Goal: Transaction & Acquisition: Purchase product/service

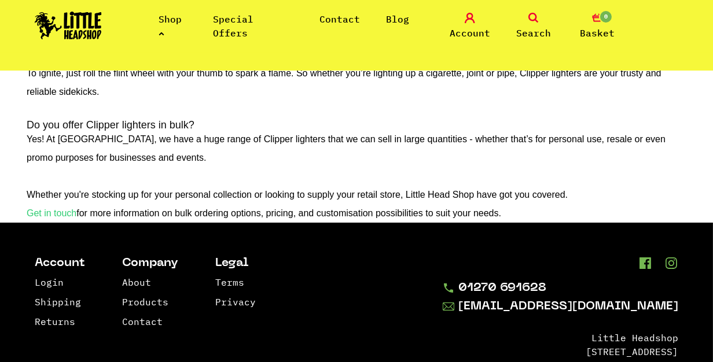
scroll to position [2192, 0]
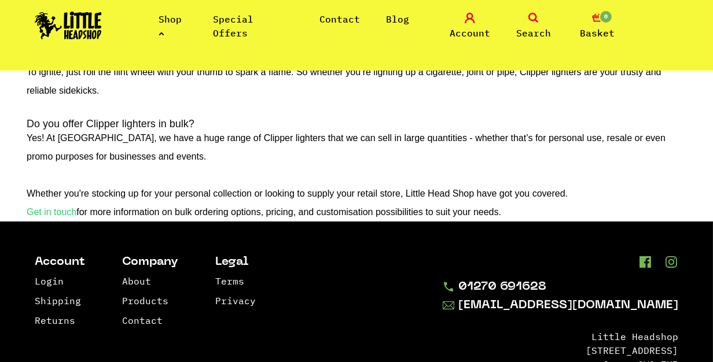
click at [182, 20] on link "Shop" at bounding box center [169, 25] width 23 height 25
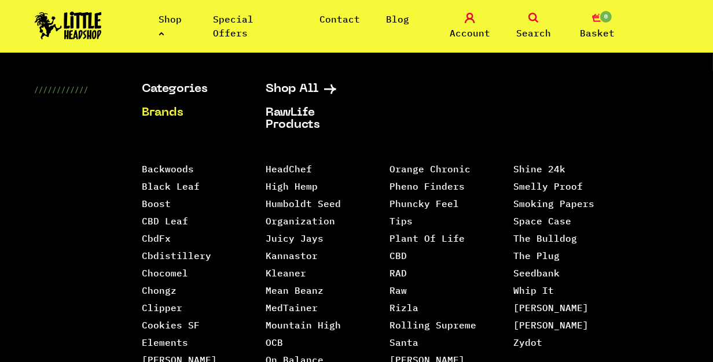
scroll to position [2253, 0]
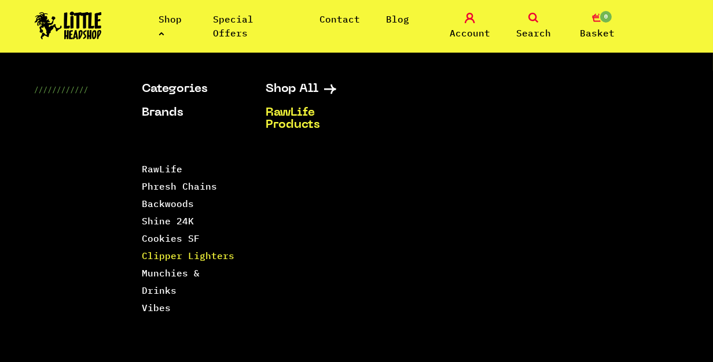
click at [210, 255] on link "Clipper Lighters" at bounding box center [188, 256] width 93 height 12
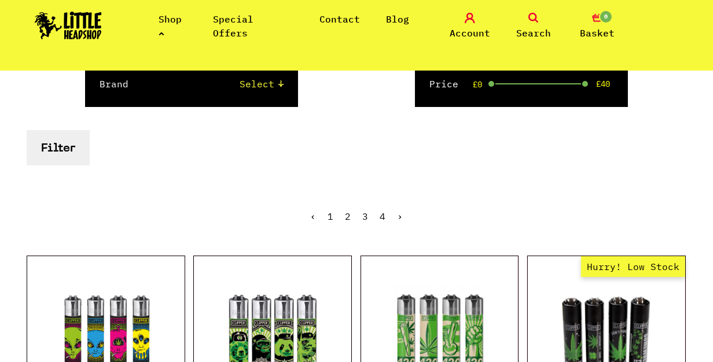
scroll to position [153, 0]
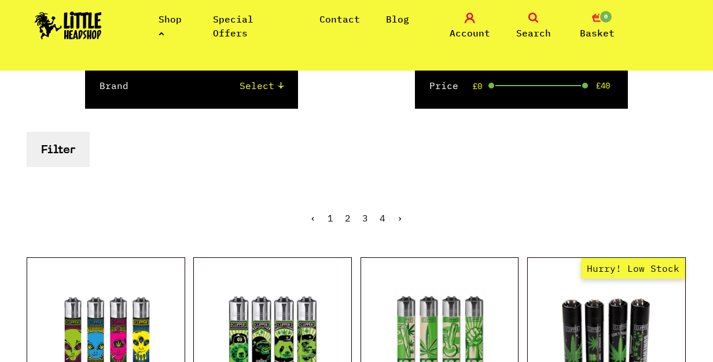
click at [71, 154] on button "Filter" at bounding box center [58, 149] width 63 height 35
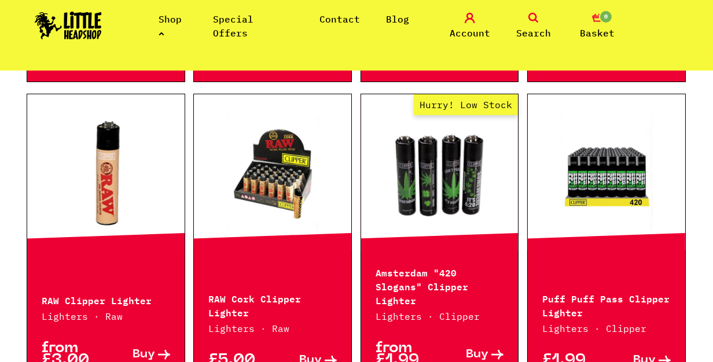
scroll to position [540, 0]
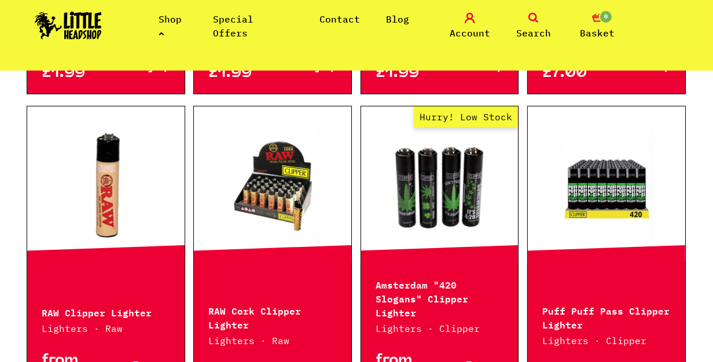
click at [182, 23] on link "Shop" at bounding box center [169, 25] width 23 height 25
